Goal: Task Accomplishment & Management: Complete application form

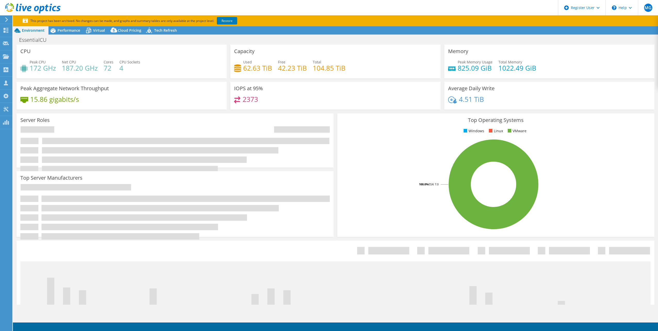
select select "USEast"
select select "USD"
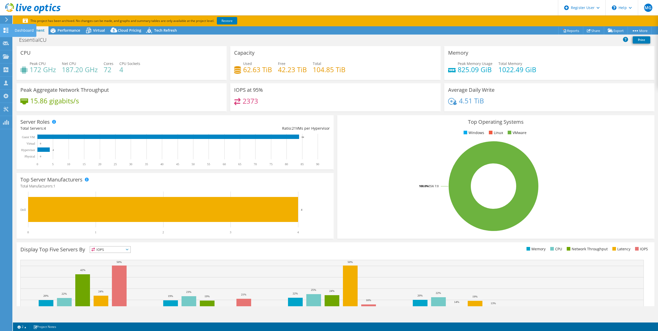
click at [8, 31] on use at bounding box center [6, 30] width 5 height 5
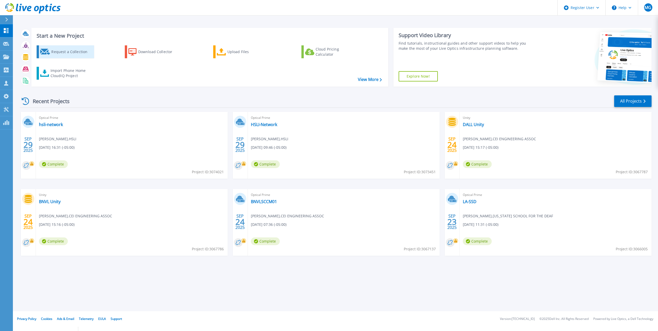
click at [53, 51] on div "Request a Collection" at bounding box center [71, 52] width 41 height 10
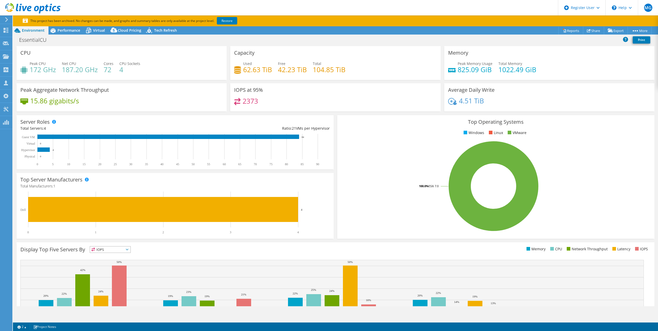
select select "USEast"
select select "USD"
click at [67, 35] on div "EssentialCU Print" at bounding box center [335, 41] width 645 height 12
click at [69, 26] on section "This project has been archived. No changes can be made, and graphs and summary …" at bounding box center [335, 20] width 645 height 11
click at [66, 28] on span "Performance" at bounding box center [68, 30] width 23 height 5
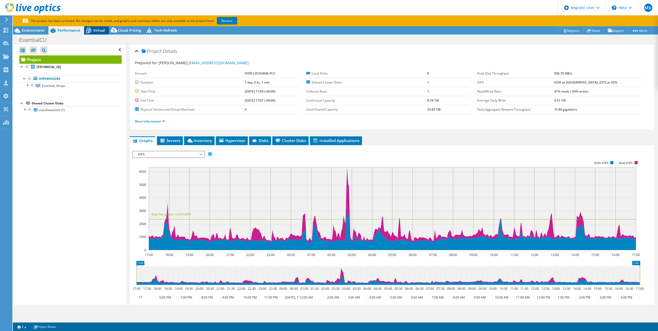
click at [97, 30] on span "Virtual" at bounding box center [99, 30] width 12 height 5
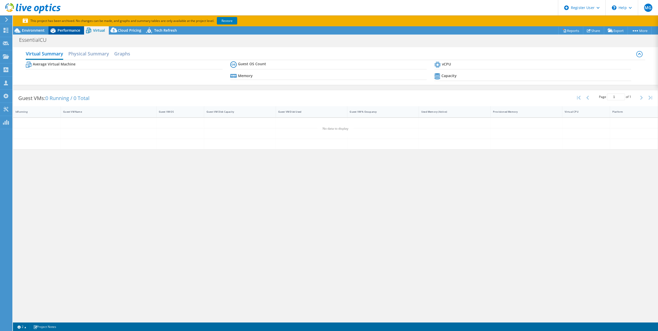
click at [67, 30] on span "Performance" at bounding box center [68, 30] width 23 height 5
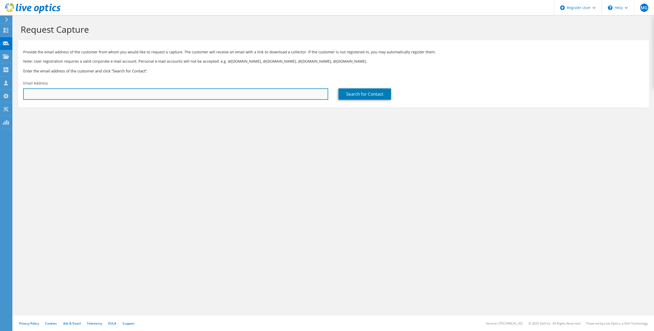
click at [91, 92] on input "text" at bounding box center [175, 93] width 305 height 11
paste input "vcutrone@essentialcu.org"
type input "vcutrone@essentialcu.org"
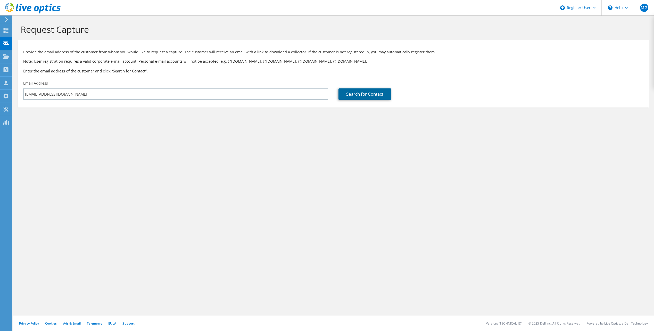
click at [383, 91] on link "Search for Contact" at bounding box center [364, 93] width 53 height 11
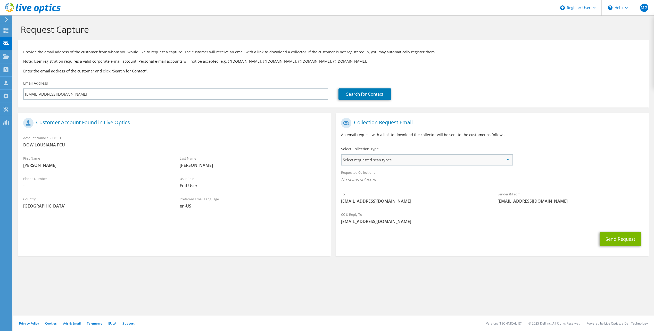
click at [378, 162] on span "Select requested scan types" at bounding box center [426, 160] width 170 height 10
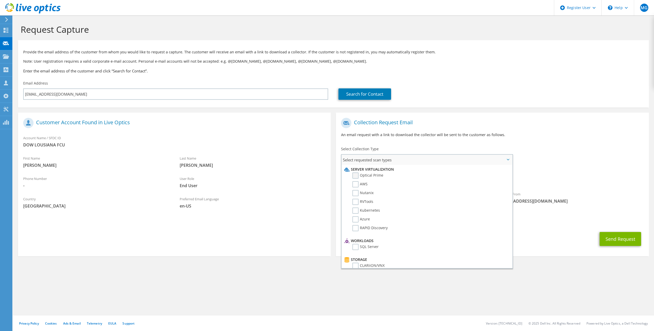
click at [353, 174] on label "Optical Prime" at bounding box center [367, 175] width 31 height 6
click at [0, 0] on input "Optical Prime" at bounding box center [0, 0] width 0 height 0
click at [606, 238] on button "Send Request" at bounding box center [619, 240] width 41 height 14
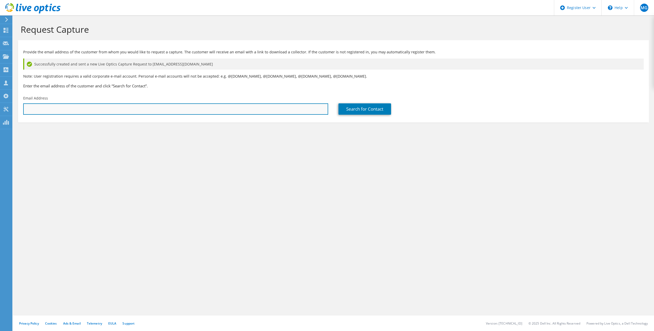
click at [53, 106] on input "text" at bounding box center [175, 108] width 305 height 11
paste input "[EMAIL_ADDRESS][DOMAIN_NAME]"
type input "[EMAIL_ADDRESS][DOMAIN_NAME]"
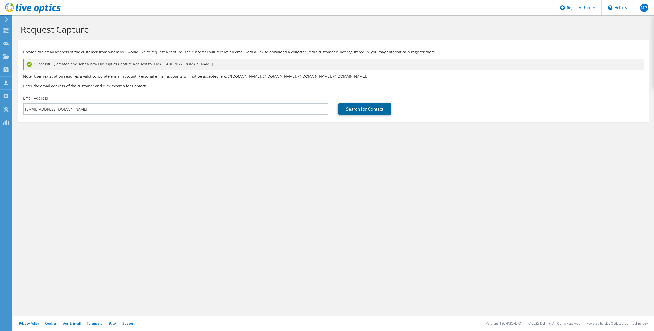
click at [371, 110] on link "Search for Contact" at bounding box center [364, 108] width 53 height 11
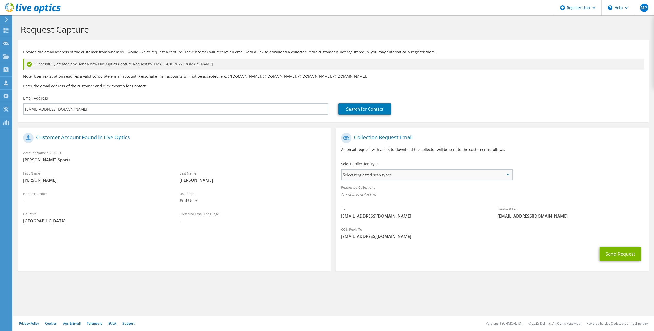
click at [415, 177] on span "Select requested scan types" at bounding box center [426, 175] width 170 height 10
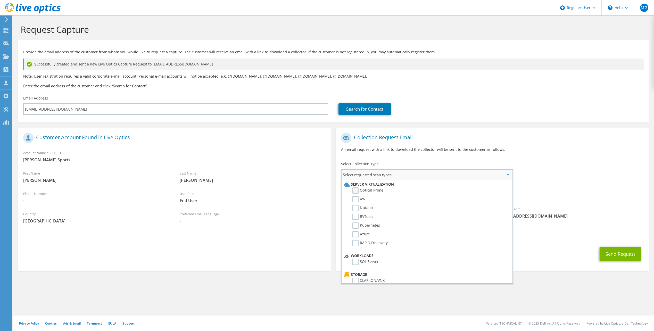
click at [356, 189] on label "Optical Prime" at bounding box center [367, 190] width 31 height 6
click at [0, 0] on input "Optical Prime" at bounding box center [0, 0] width 0 height 0
click at [598, 291] on section "Request Capture Provide the email address of the customer from whom you would l…" at bounding box center [333, 156] width 641 height 283
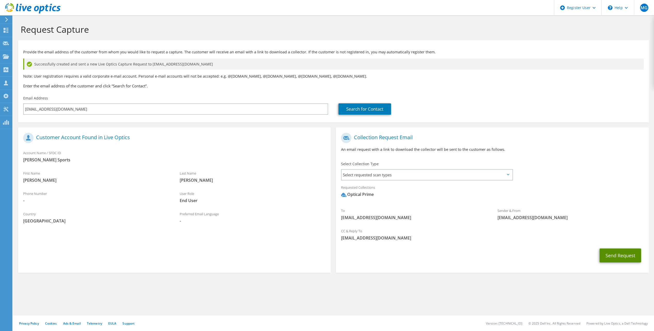
click at [635, 255] on button "Send Request" at bounding box center [619, 255] width 41 height 14
